Goal: Transaction & Acquisition: Purchase product/service

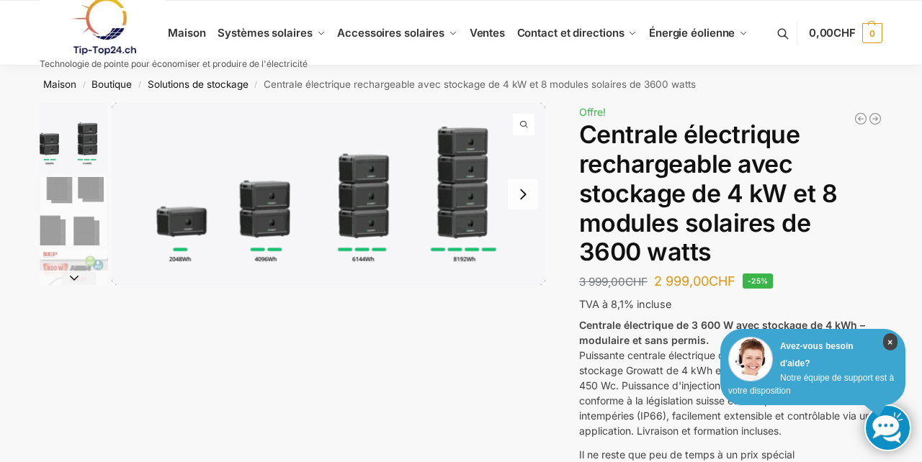
click at [892, 342] on font "×" at bounding box center [889, 343] width 5 height 10
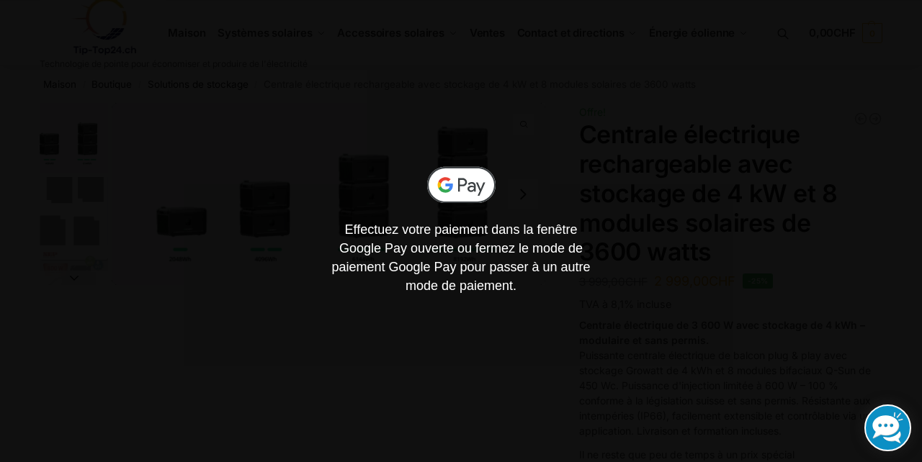
click at [660, 159] on div "Effectuez votre paiement dans la fenêtre Google Pay ouverte ou fermez le mode d…" at bounding box center [461, 231] width 922 height 462
click at [874, 148] on div "Effectuez votre paiement dans la fenêtre Google Pay ouverte ou fermez le mode d…" at bounding box center [461, 231] width 922 height 462
click at [864, 158] on div "Effectuez votre paiement dans la fenêtre Google Pay ouverte ou fermez le mode d…" at bounding box center [461, 231] width 922 height 462
click at [800, 70] on div "Effectuez votre paiement dans la fenêtre Google Pay ouverte ou fermez le mode d…" at bounding box center [461, 231] width 922 height 462
click at [836, 113] on div "Effectuez votre paiement dans la fenêtre Google Pay ouverte ou fermez le mode d…" at bounding box center [461, 231] width 922 height 462
